Goal: Book appointment/travel/reservation

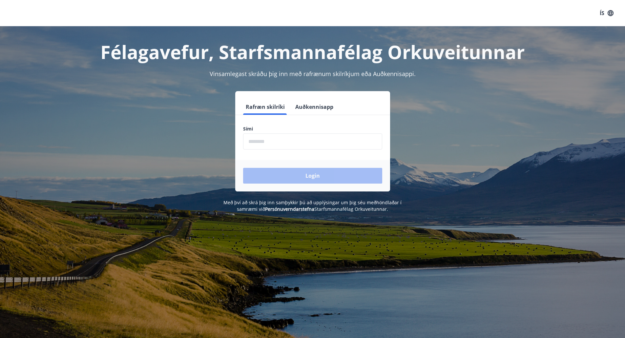
click at [271, 150] on form "Rafræn skilríki Auðkennisapp Sími ​ Login" at bounding box center [312, 145] width 155 height 93
click at [269, 144] on input "phone" at bounding box center [312, 142] width 139 height 16
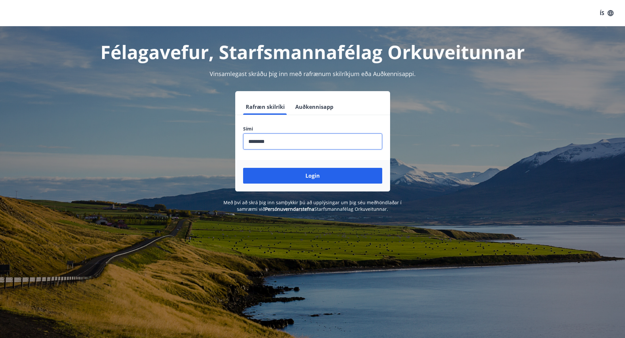
type input "********"
click at [243, 168] on button "Login" at bounding box center [312, 176] width 139 height 16
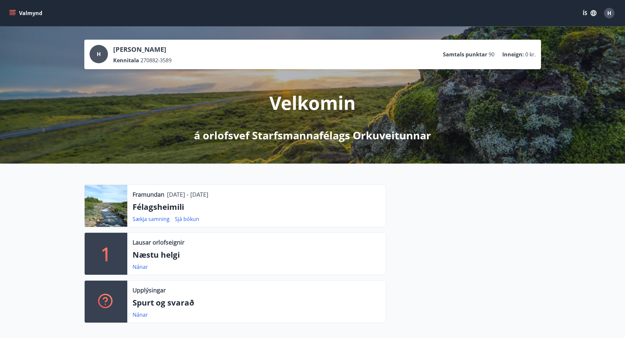
click at [12, 11] on icon "menu" at bounding box center [13, 11] width 6 height 1
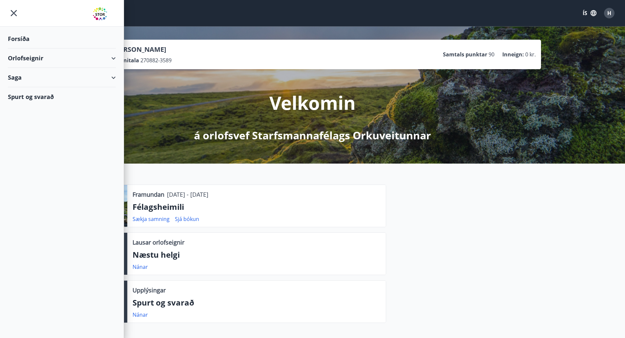
click at [114, 57] on div "Orlofseignir" at bounding box center [62, 58] width 108 height 19
click at [38, 73] on div "Framboð" at bounding box center [61, 75] width 97 height 14
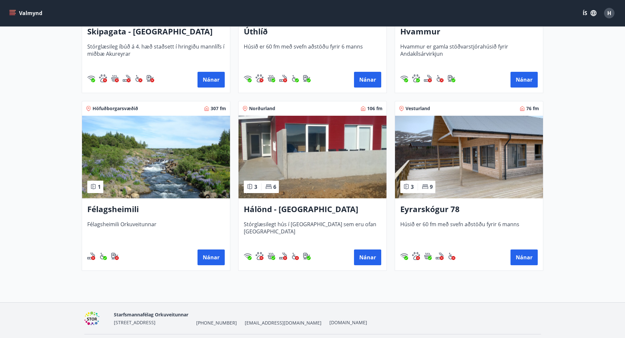
scroll to position [247, 0]
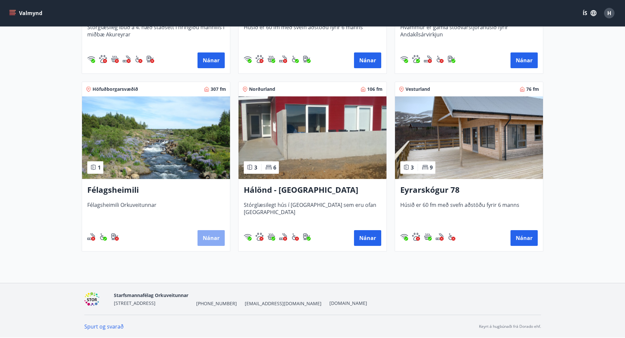
click at [209, 235] on button "Nánar" at bounding box center [211, 238] width 27 height 16
